Goal: Task Accomplishment & Management: Use online tool/utility

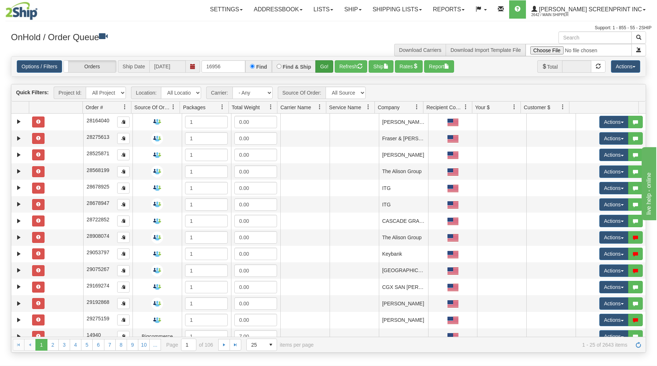
type input "16956"
click at [324, 64] on button "Go!" at bounding box center [324, 66] width 18 height 12
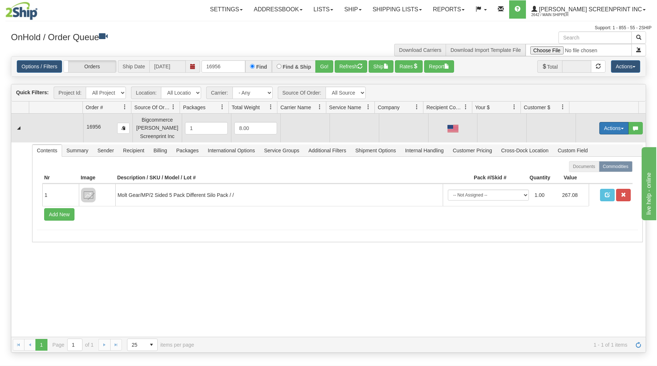
click at [602, 125] on button "Actions" at bounding box center [613, 128] width 29 height 12
click at [591, 141] on link "Open" at bounding box center [599, 141] width 58 height 9
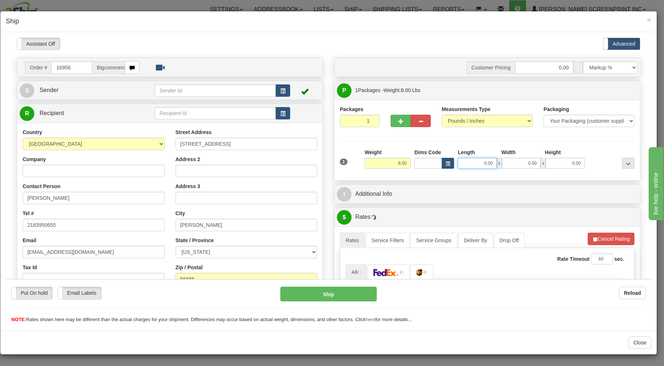
click at [472, 166] on input "0.00" at bounding box center [477, 162] width 39 height 11
type input "28.60"
type input "38.00"
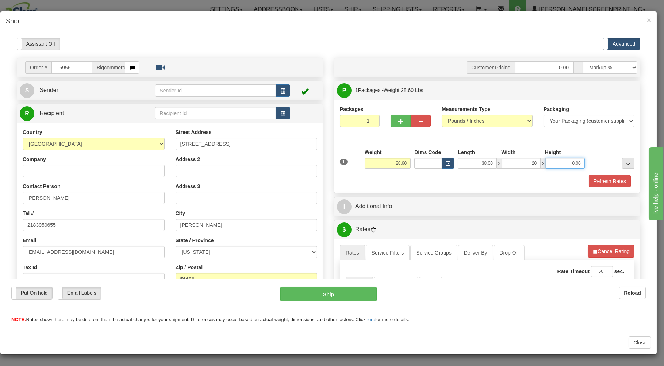
type input "20.00"
type input "28.30"
type input "8"
type input "28.60"
type input "8.00"
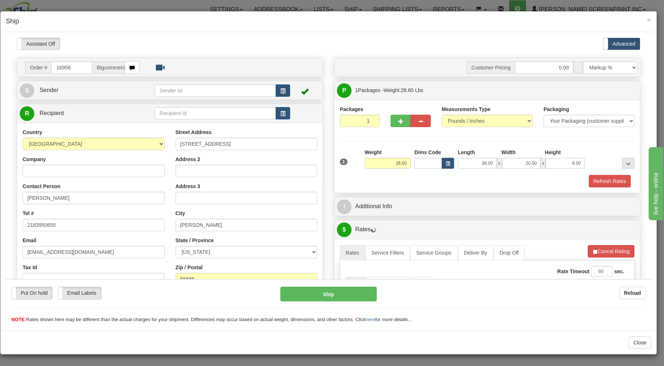
click at [436, 181] on div "Refresh Rates" at bounding box center [487, 181] width 298 height 12
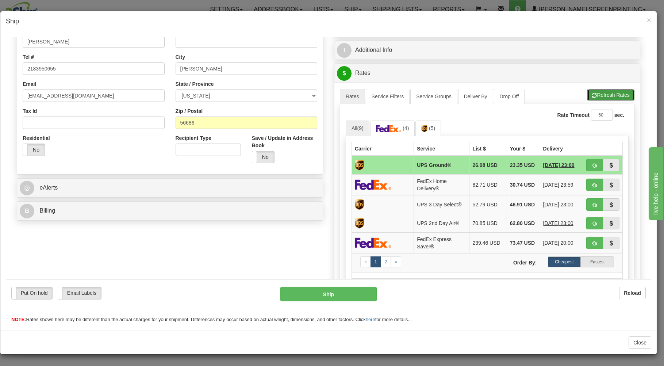
click at [593, 93] on button "Refresh Rates" at bounding box center [610, 94] width 47 height 12
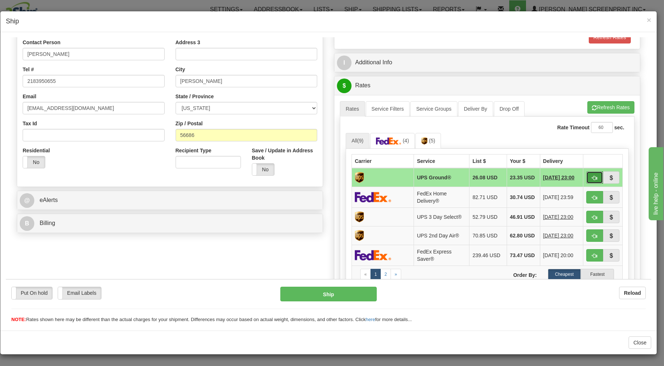
click at [592, 176] on span "button" at bounding box center [594, 177] width 5 height 5
type input "03"
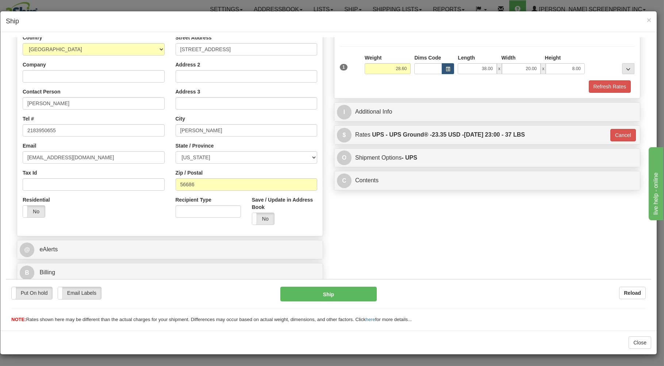
scroll to position [96, 0]
click at [365, 293] on button "Ship" at bounding box center [328, 293] width 97 height 15
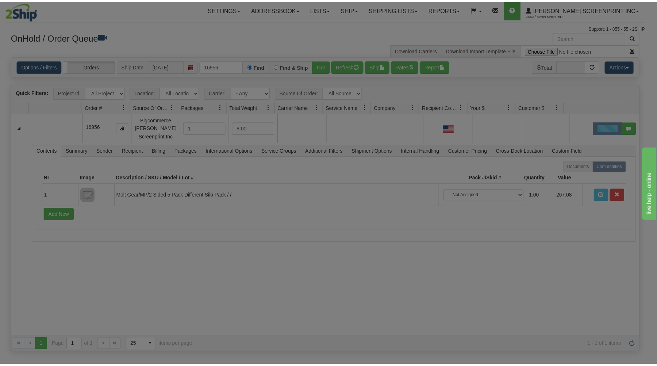
scroll to position [0, 0]
